Goal: Use online tool/utility: Utilize a website feature to perform a specific function

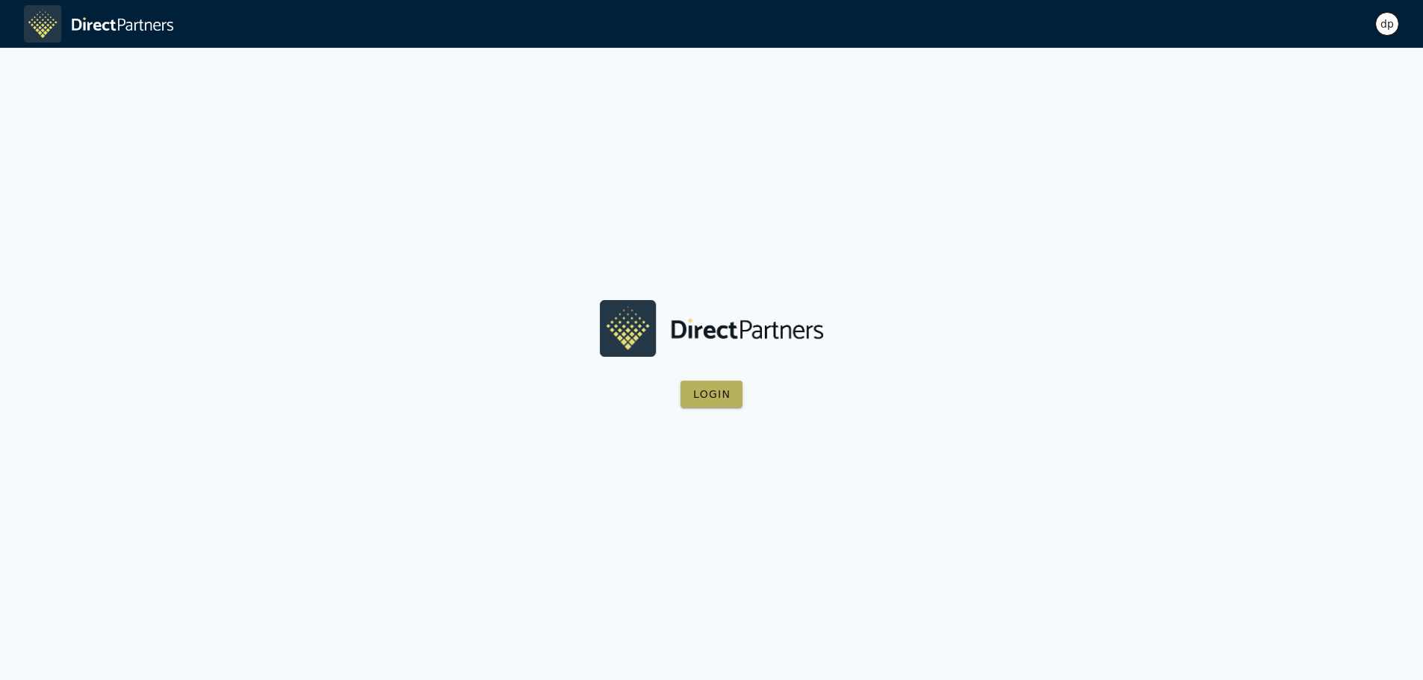
click at [714, 391] on span "Login" at bounding box center [711, 394] width 38 height 12
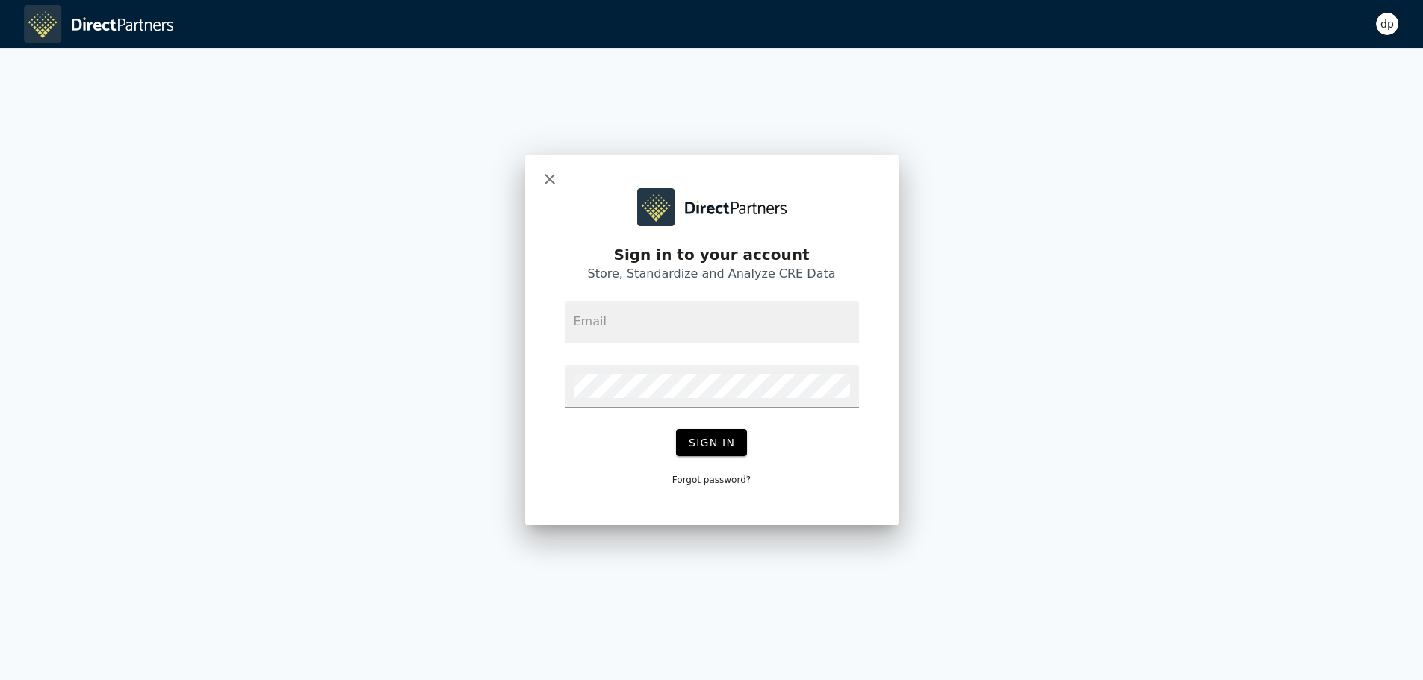
type input "[EMAIL_ADDRESS]"
click at [719, 440] on span "Sign In" at bounding box center [711, 443] width 47 height 12
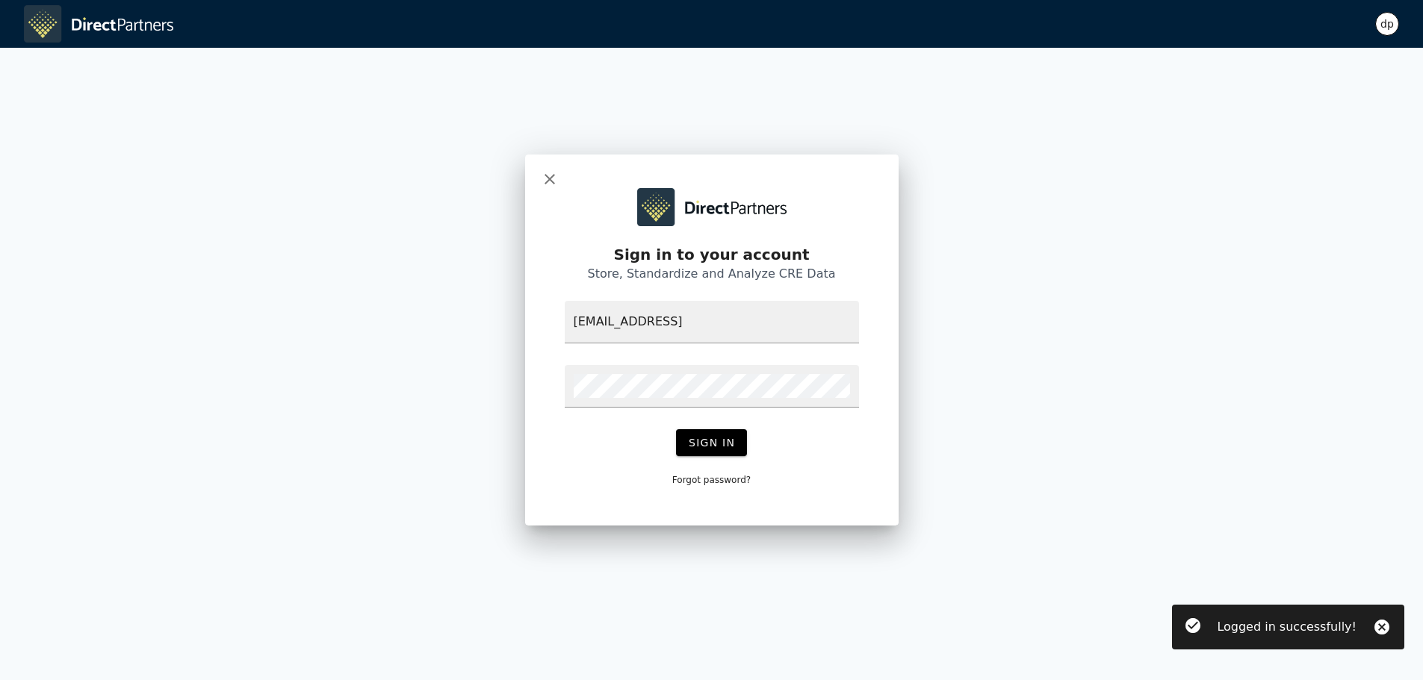
click at [1392, 21] on div "dp" at bounding box center [1387, 24] width 24 height 24
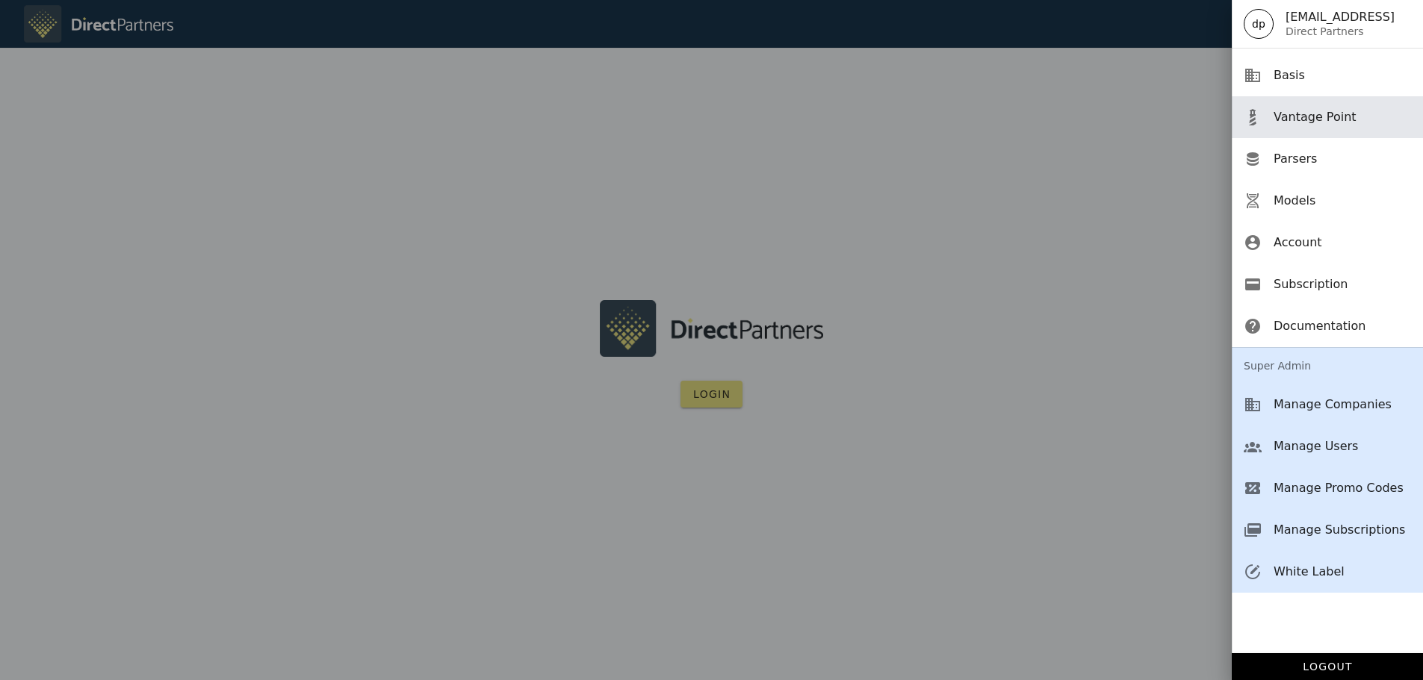
click at [1297, 115] on div "Vantage Point" at bounding box center [1341, 117] width 137 height 14
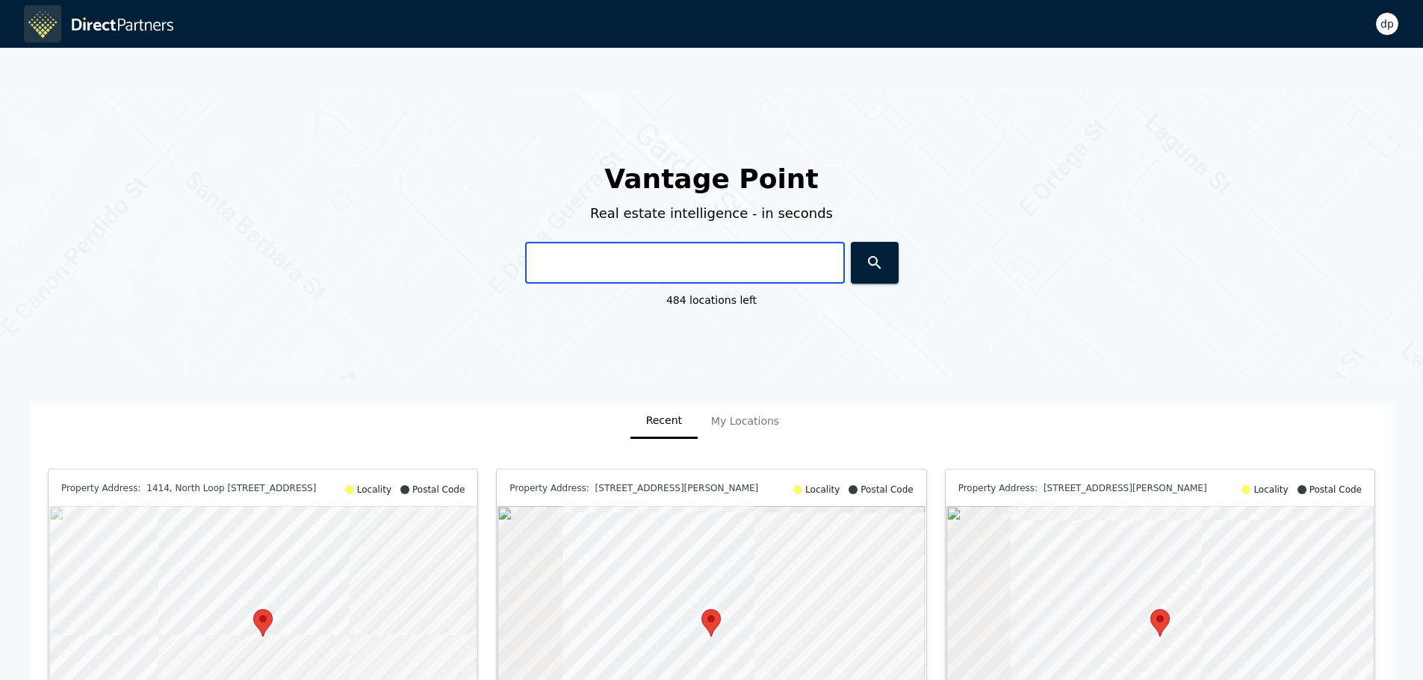
click at [636, 266] on input "text" at bounding box center [685, 263] width 320 height 42
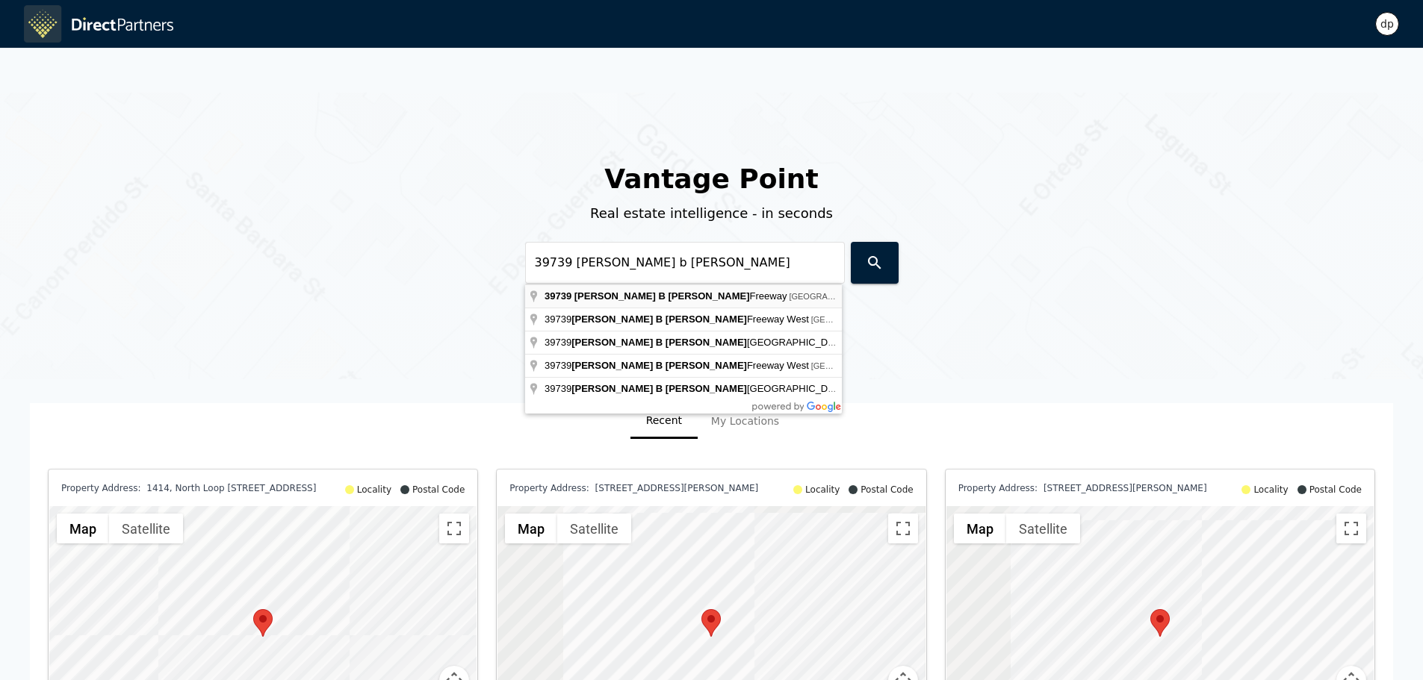
type input "[STREET_ADDRESS][PERSON_NAME][PERSON_NAME]"
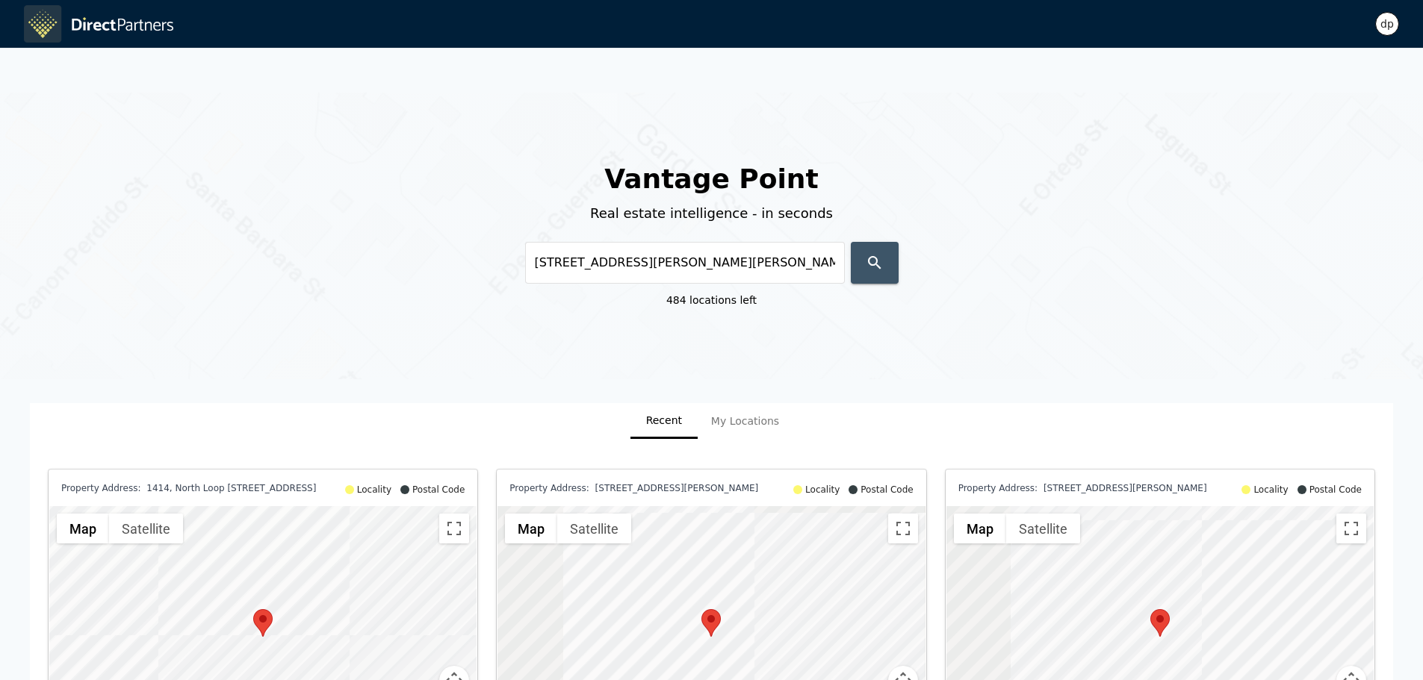
click at [881, 265] on icon "button" at bounding box center [875, 263] width 18 height 18
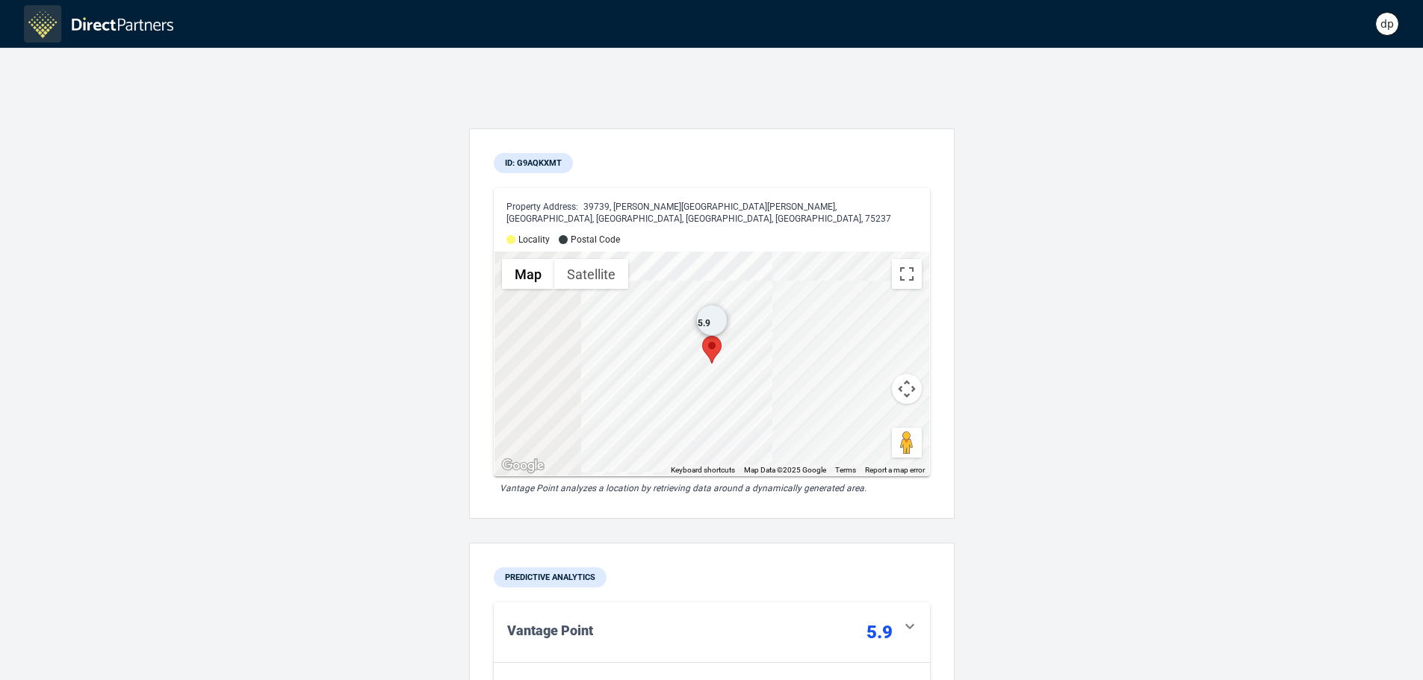
scroll to position [373, 0]
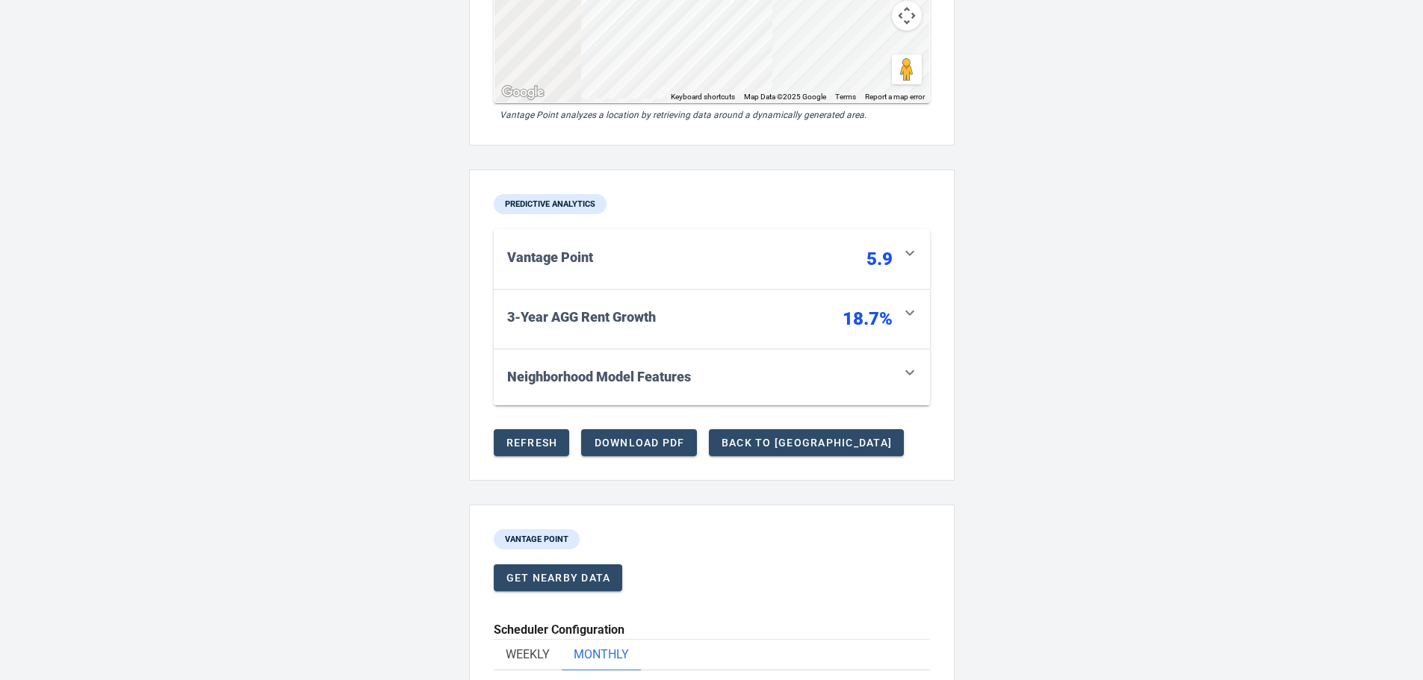
click at [680, 367] on div "Neighborhood Model Features" at bounding box center [599, 377] width 184 height 21
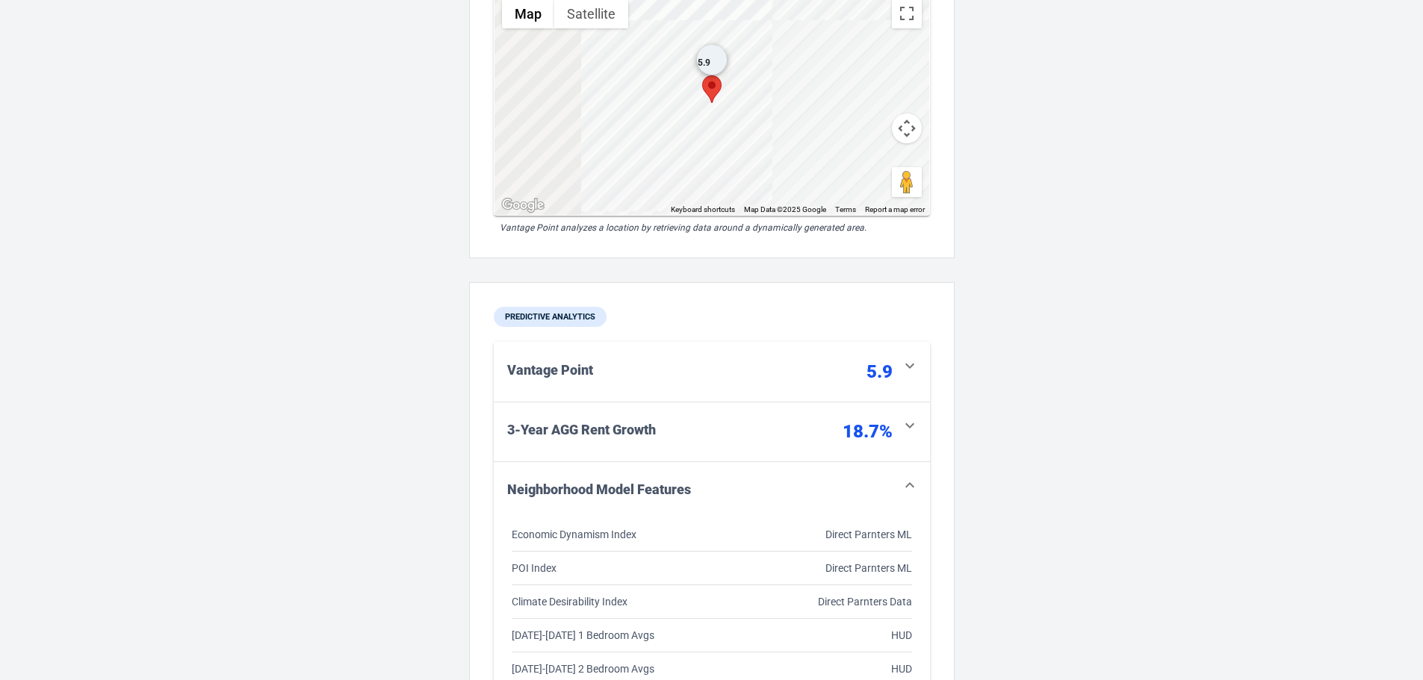
scroll to position [299, 0]
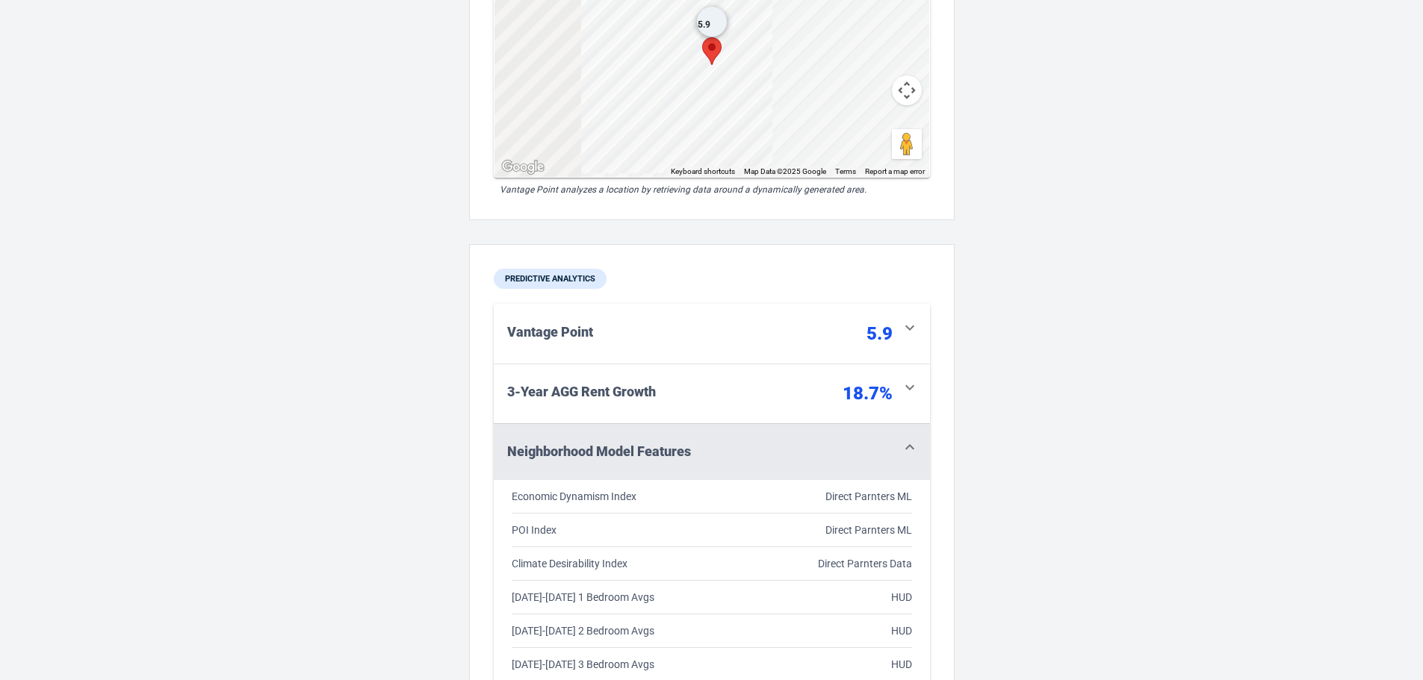
click at [906, 438] on icon "button" at bounding box center [910, 447] width 18 height 18
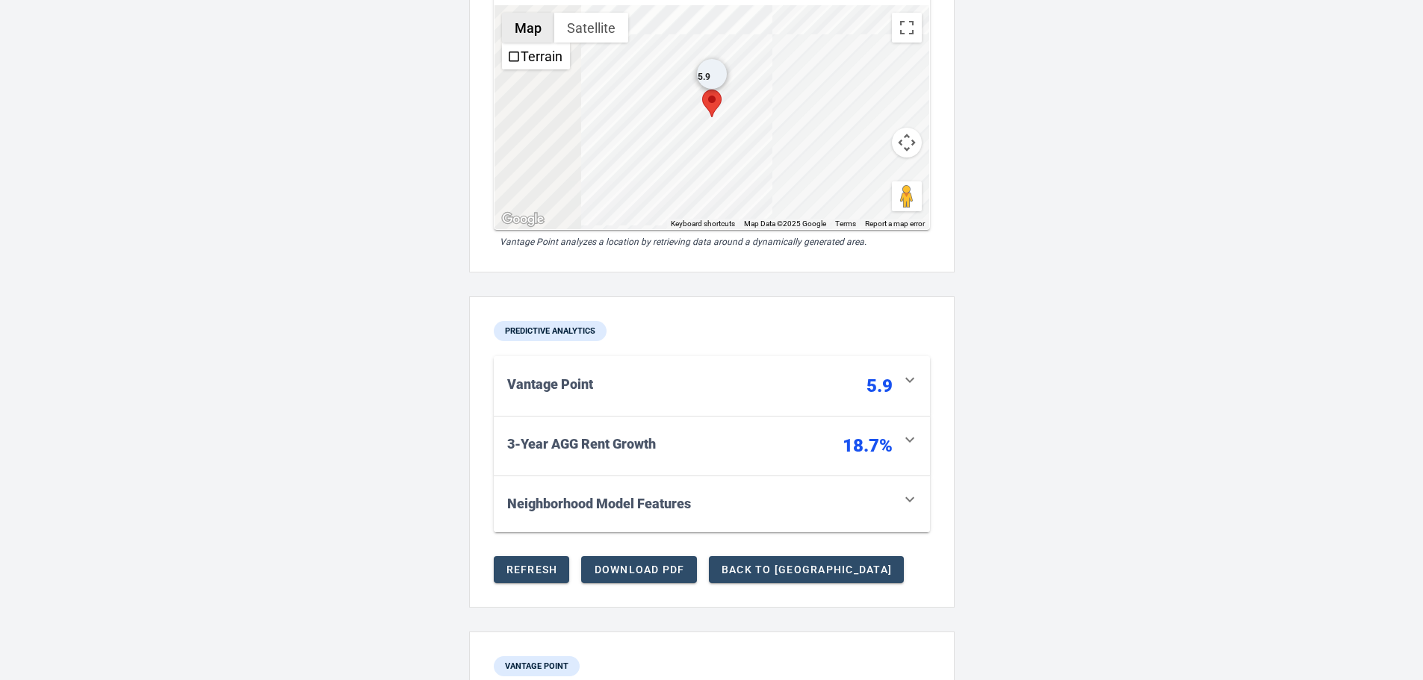
scroll to position [0, 0]
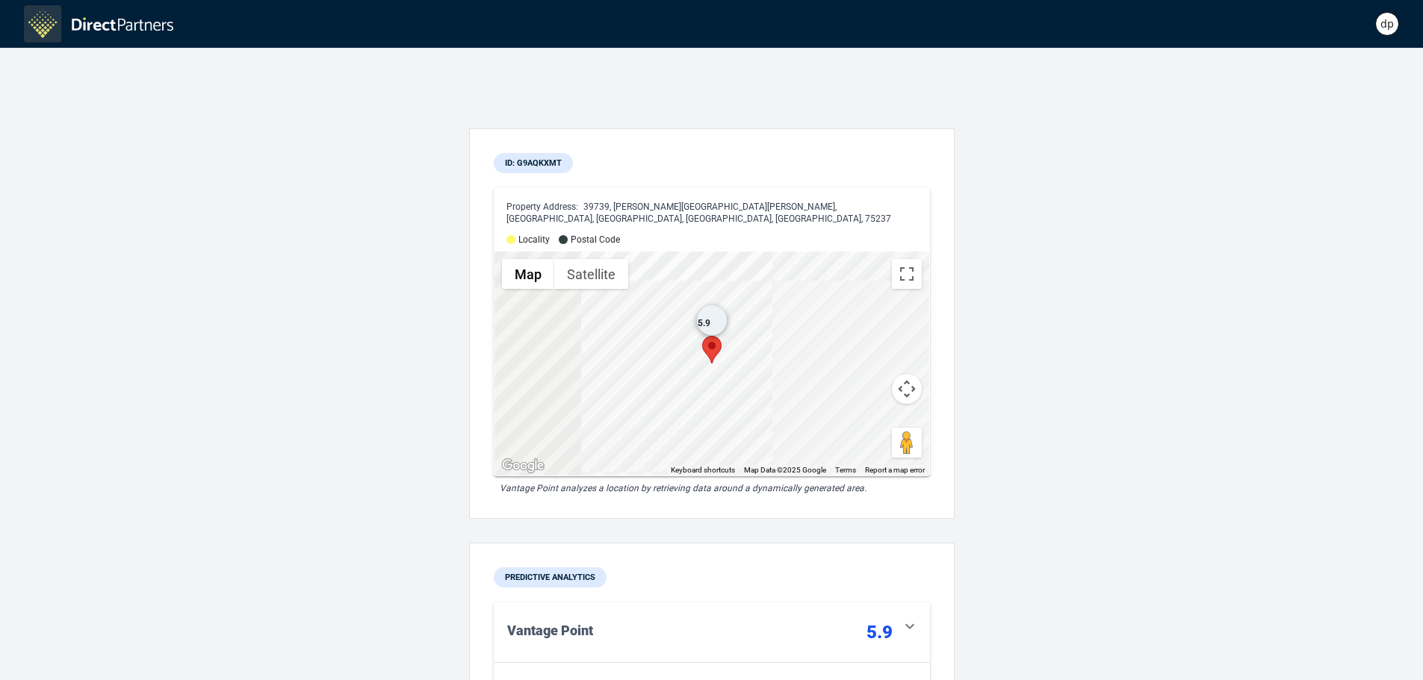
click at [1394, 33] on div "dp" at bounding box center [1387, 24] width 24 height 24
click at [1389, 29] on div "dp" at bounding box center [1387, 24] width 24 height 24
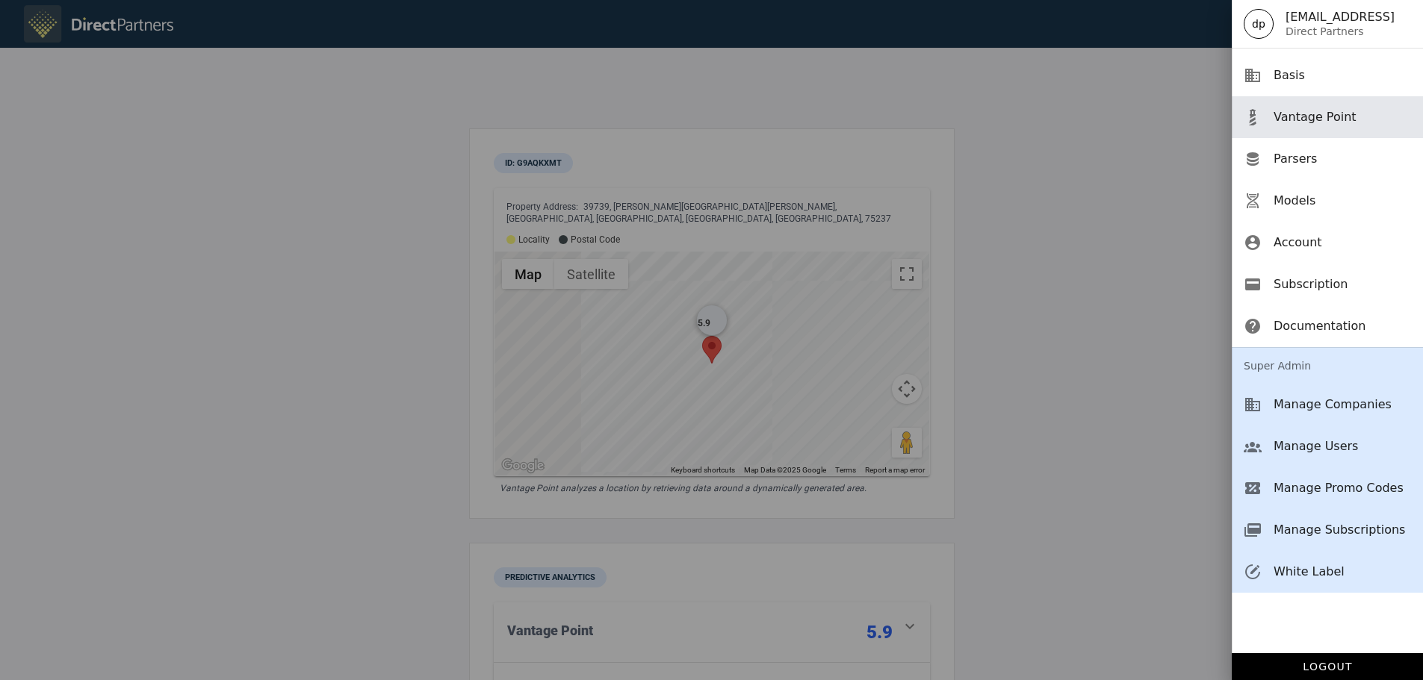
click at [1322, 120] on div "Vantage Point" at bounding box center [1341, 117] width 137 height 14
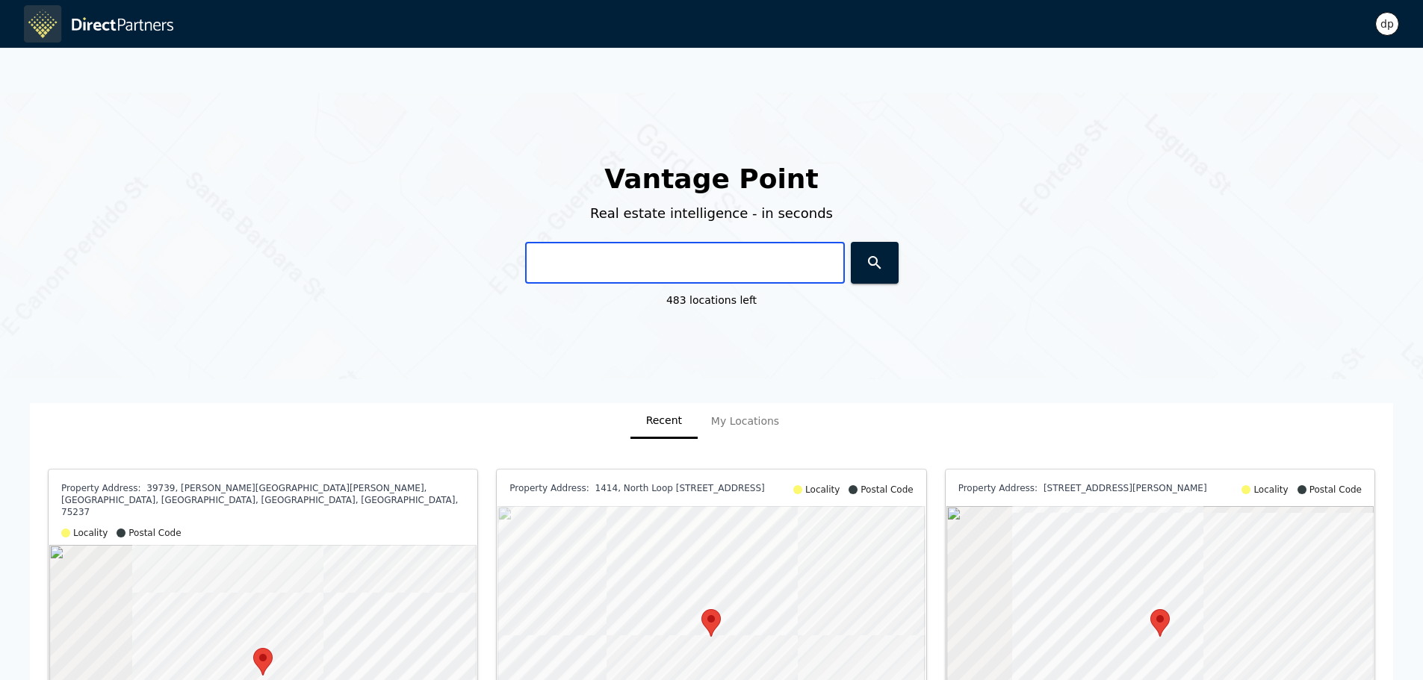
click at [637, 250] on input "text" at bounding box center [685, 263] width 320 height 42
paste input "[STREET_ADDRESS][PERSON_NAME]"
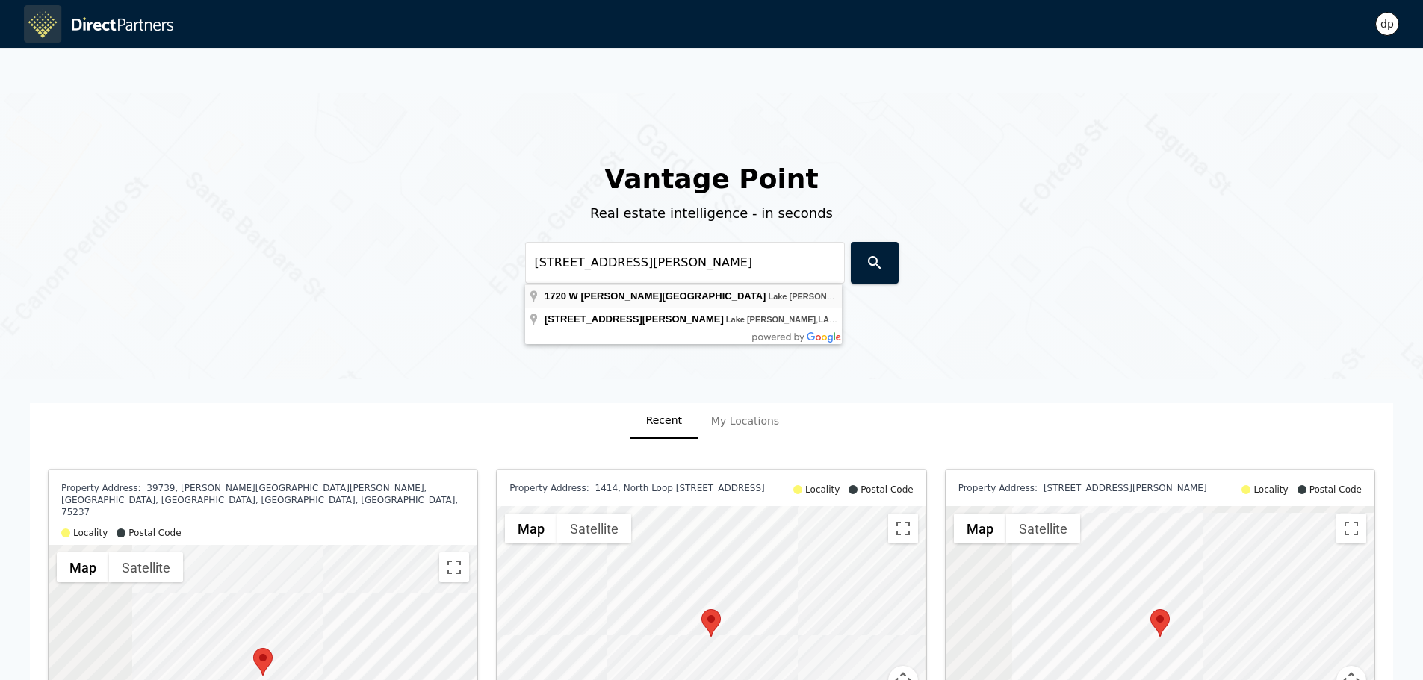
type input "[STREET_ADDRESS][PERSON_NAME]"
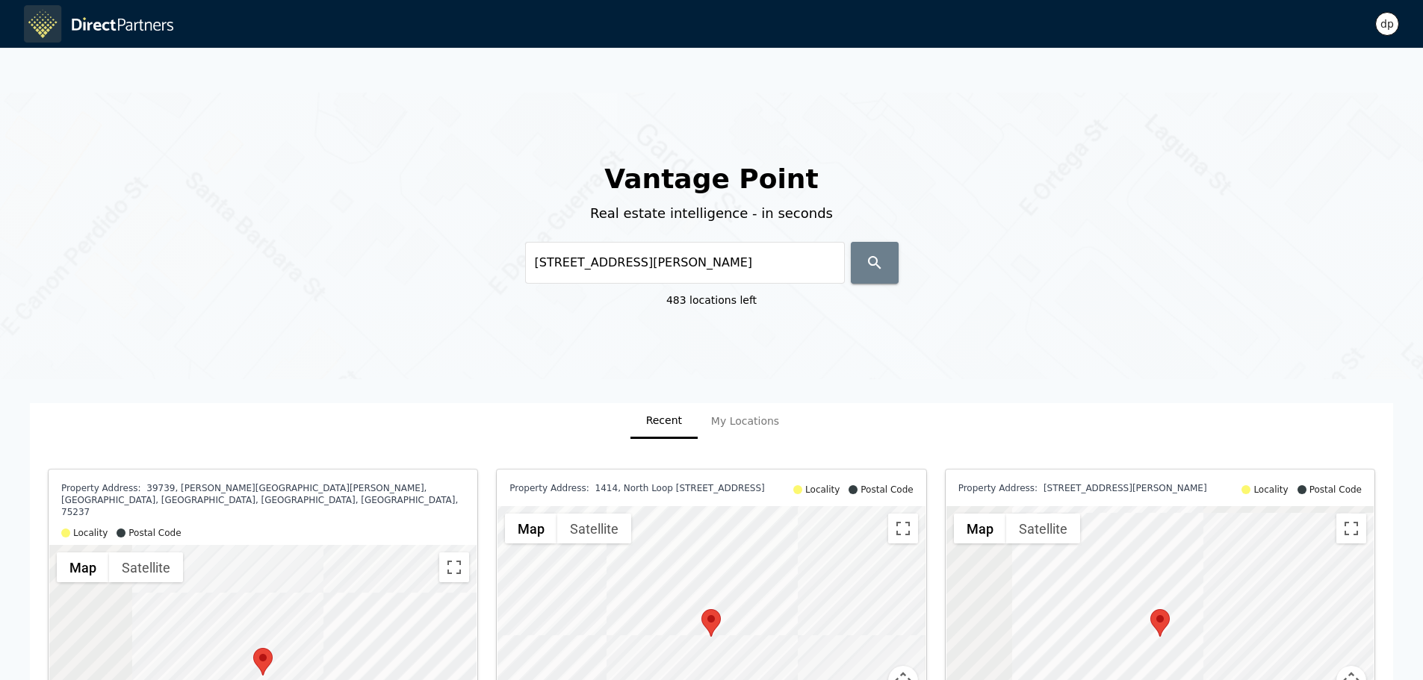
click at [855, 264] on button "button" at bounding box center [875, 263] width 48 height 42
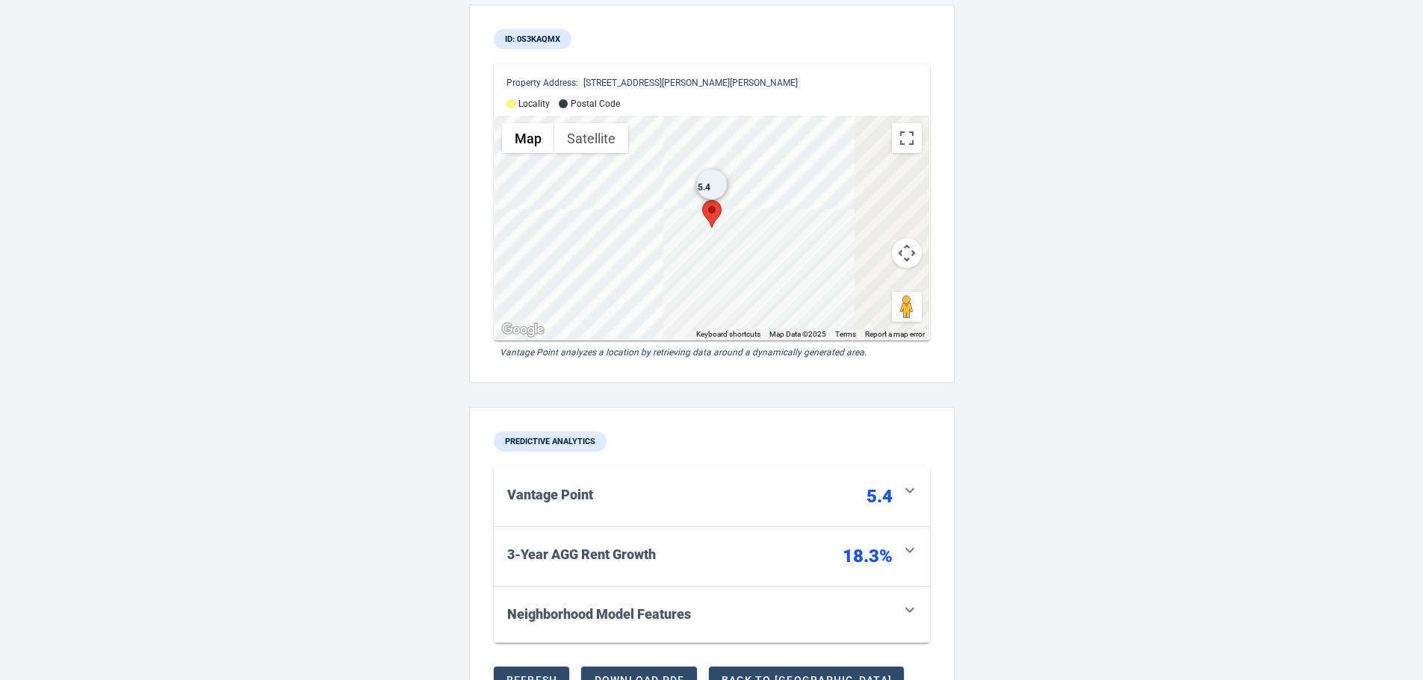
scroll to position [149, 0]
